Goal: Navigation & Orientation: Find specific page/section

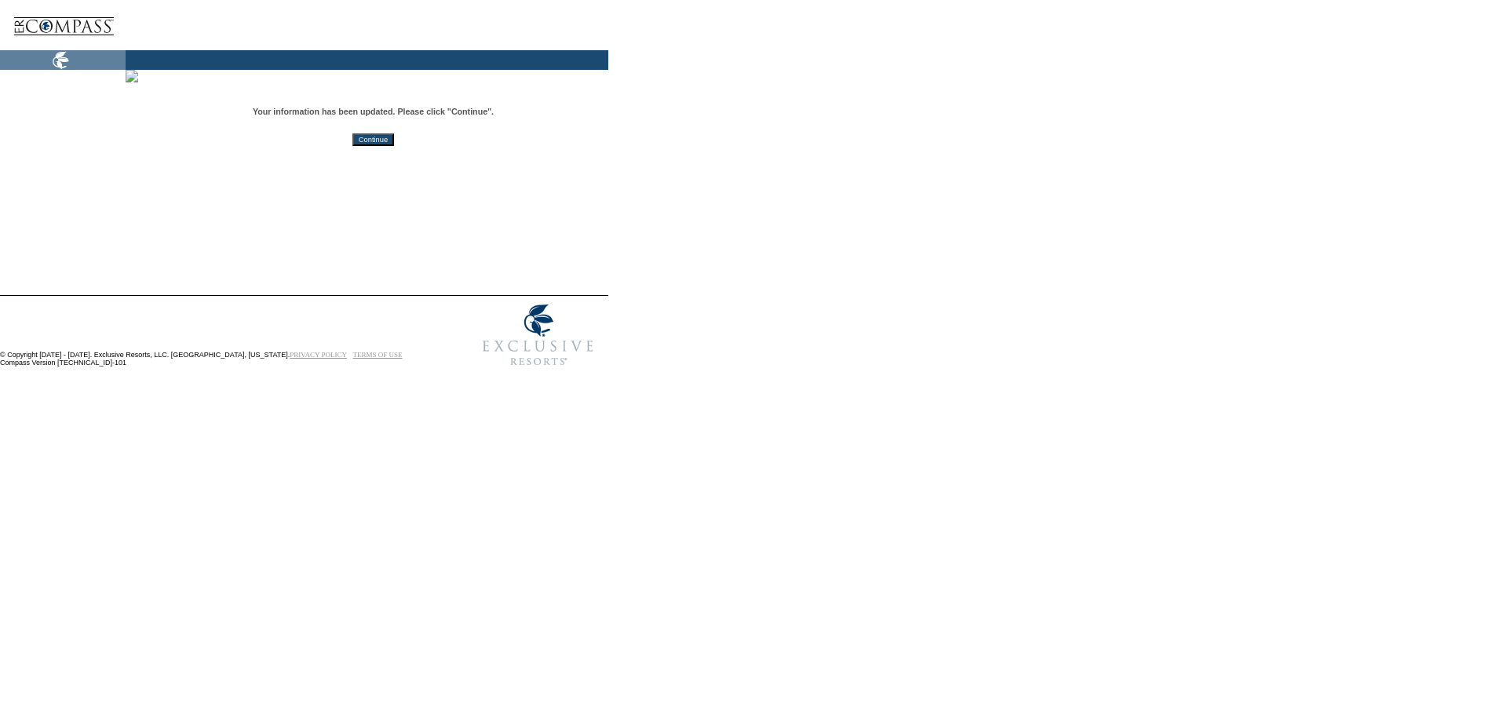
click at [444, 237] on td "Your information has been updated. Please click "Continue". Continue" at bounding box center [373, 182] width 470 height 225
click at [394, 145] on input "Continue" at bounding box center [373, 139] width 42 height 13
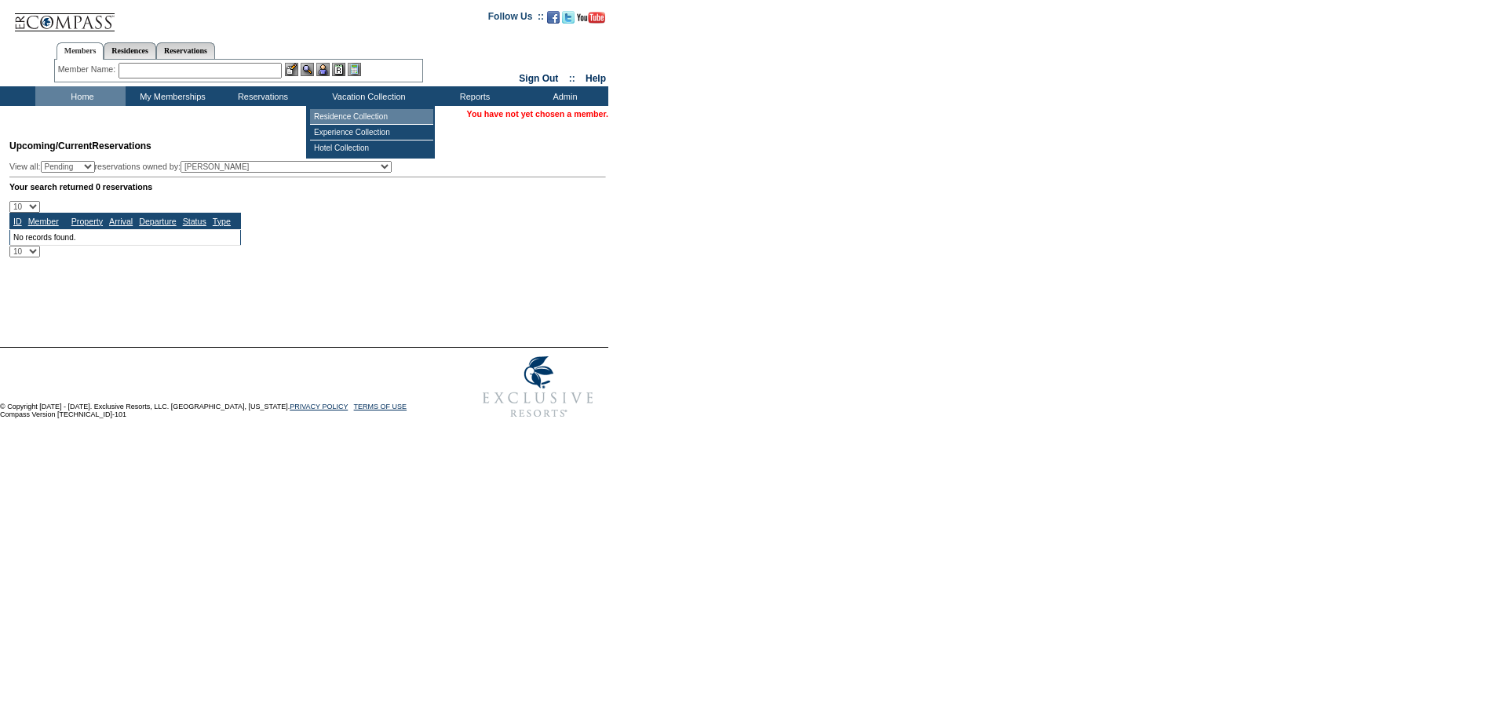
click at [356, 109] on td "Residence Collection" at bounding box center [371, 117] width 123 height 16
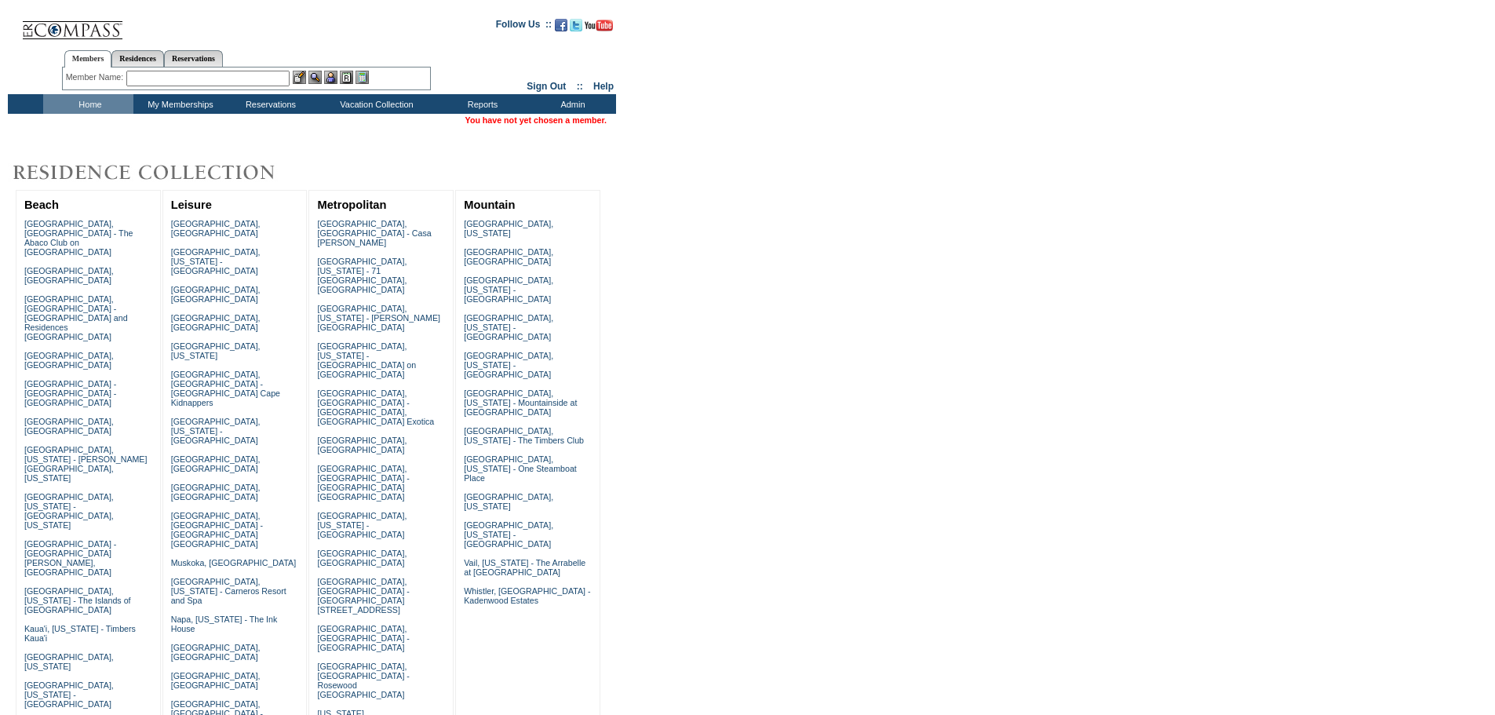
click at [524, 79] on td "Sign Out :: Help" at bounding box center [550, 67] width 132 height 54
click at [527, 87] on link "Sign Out" at bounding box center [546, 86] width 39 height 11
